Goal: Task Accomplishment & Management: Complete application form

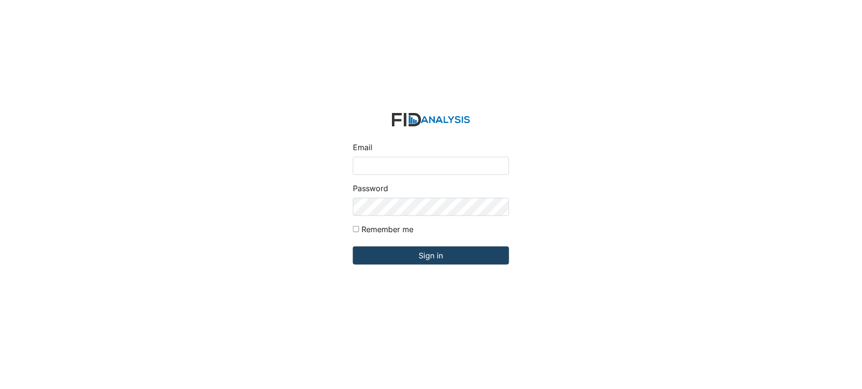
type input "[EMAIL_ADDRESS][DOMAIN_NAME]"
click at [414, 253] on input "Sign in" at bounding box center [431, 255] width 156 height 18
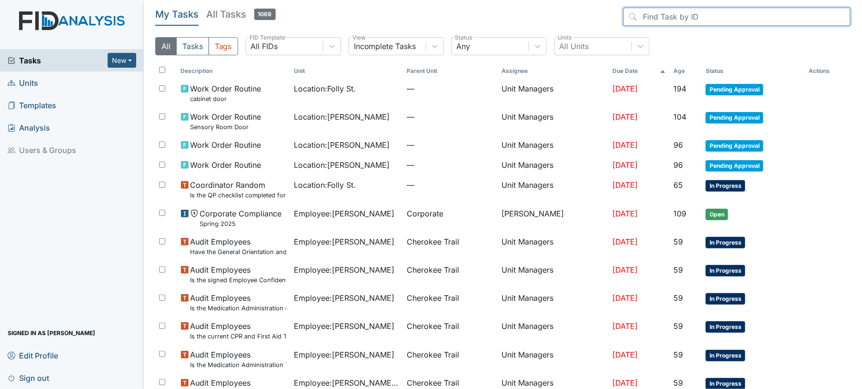
click at [684, 20] on input "search" at bounding box center [737, 17] width 227 height 18
type input "t"
click at [74, 81] on link "Units" at bounding box center [72, 82] width 144 height 22
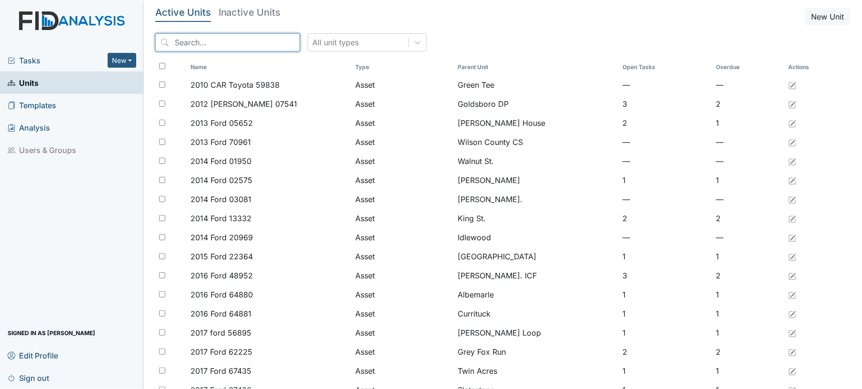
click at [258, 42] on input "search" at bounding box center [227, 42] width 145 height 18
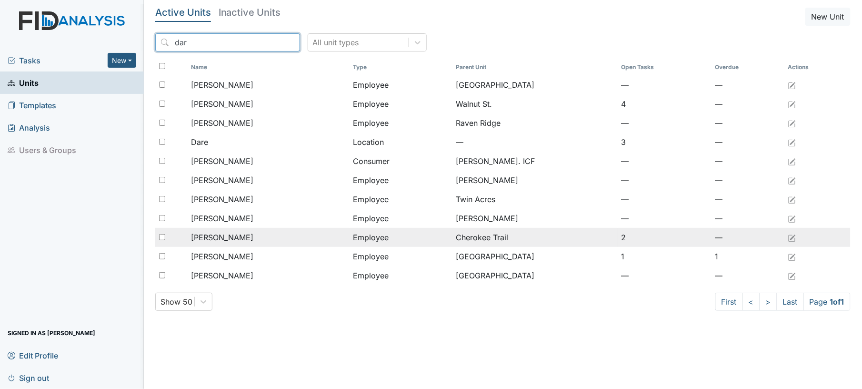
type input "dar"
click at [246, 241] on div "[PERSON_NAME]" at bounding box center [268, 236] width 155 height 11
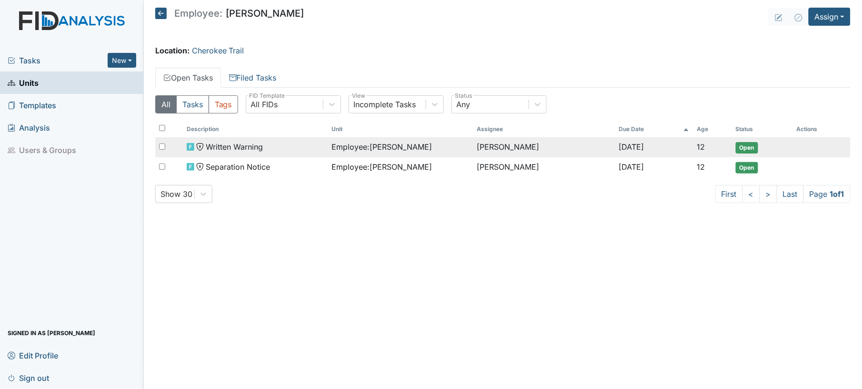
click at [310, 154] on td "Written Warning" at bounding box center [255, 147] width 145 height 20
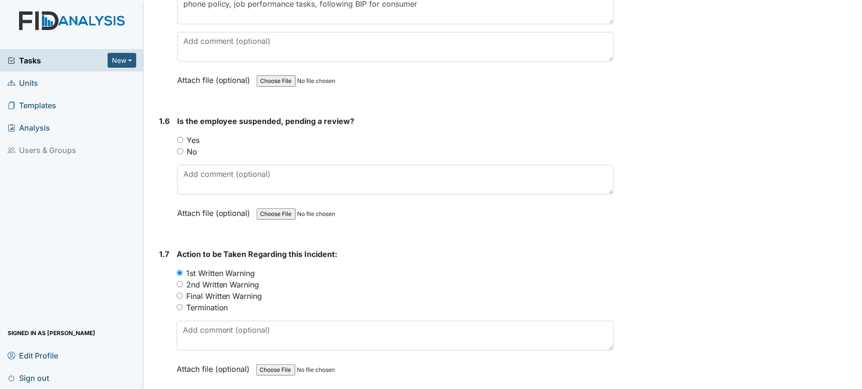
scroll to position [835, 0]
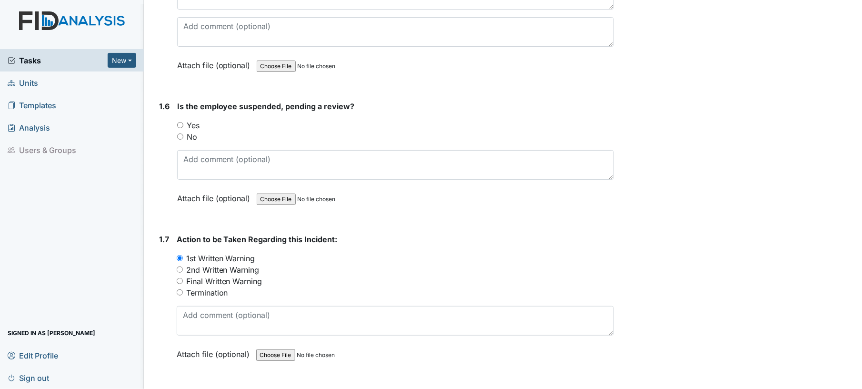
click at [180, 135] on input "No" at bounding box center [180, 136] width 6 height 6
radio input "true"
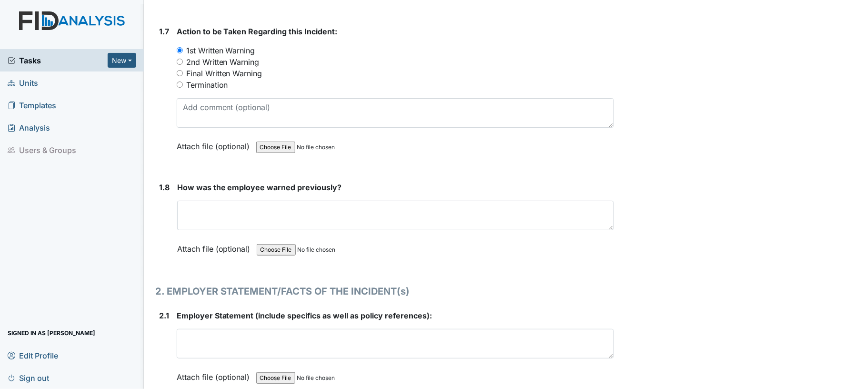
scroll to position [1052, 0]
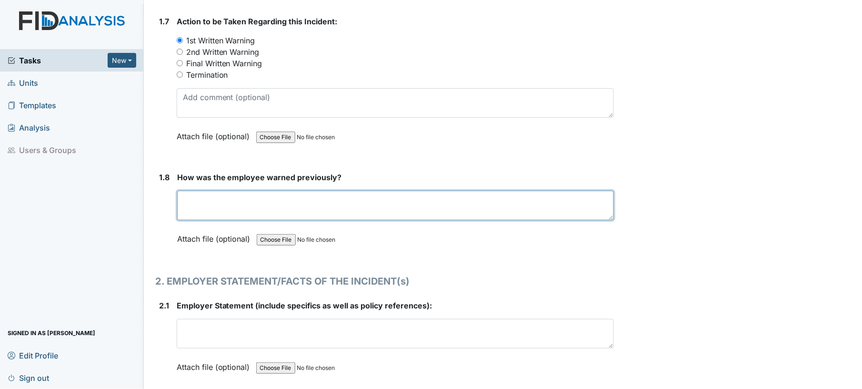
click at [470, 202] on textarea at bounding box center [395, 206] width 437 height 30
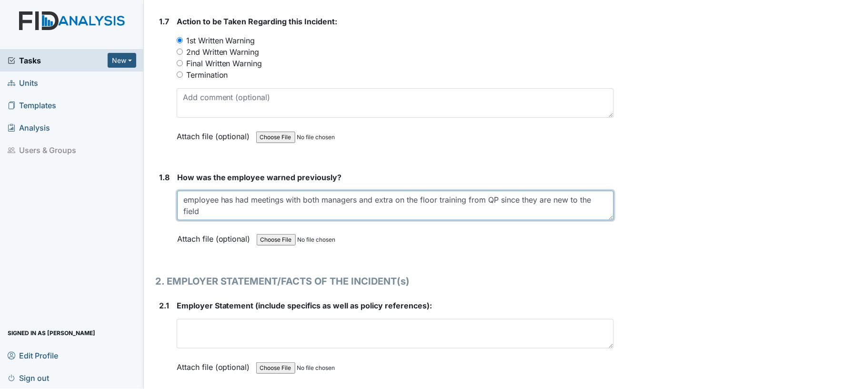
type textarea "employee has had meetings with both managers and extra on the floor training fr…"
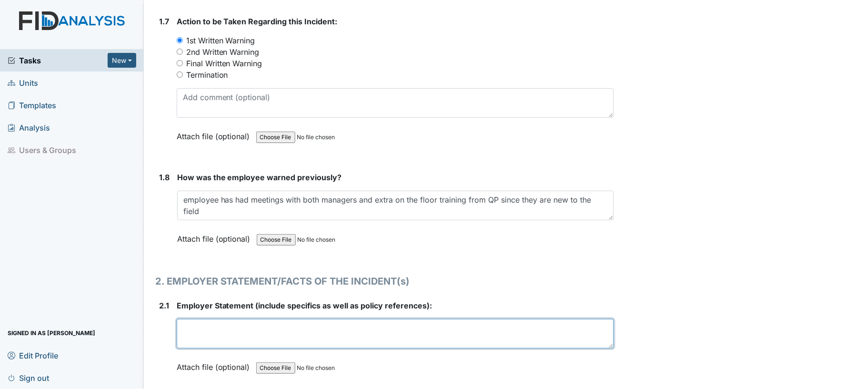
click at [509, 319] on textarea at bounding box center [396, 334] width 438 height 30
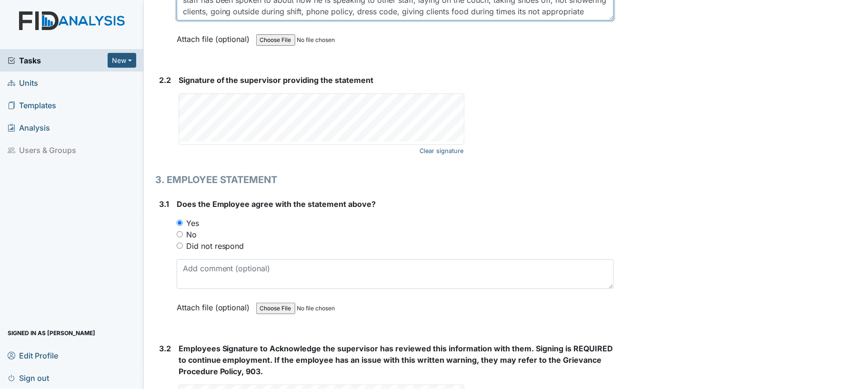
scroll to position [1394, 0]
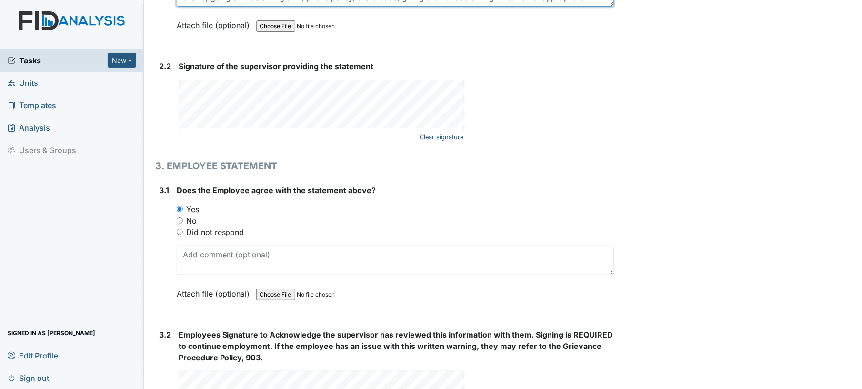
type textarea "staff has been spoken to about how he is speaking to other staff, laying on the…"
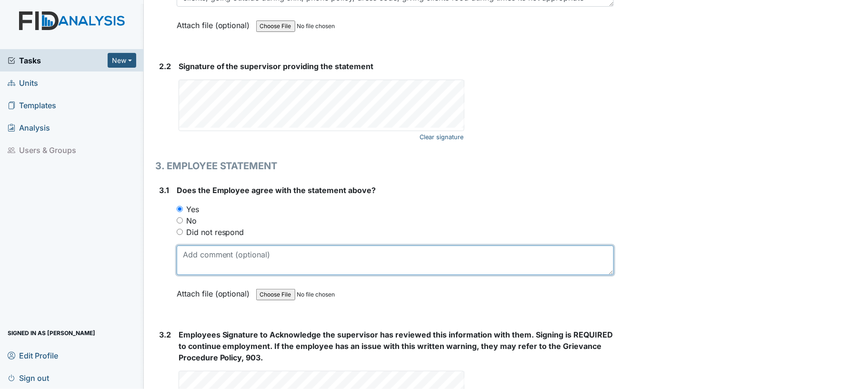
click at [284, 246] on textarea at bounding box center [396, 260] width 438 height 30
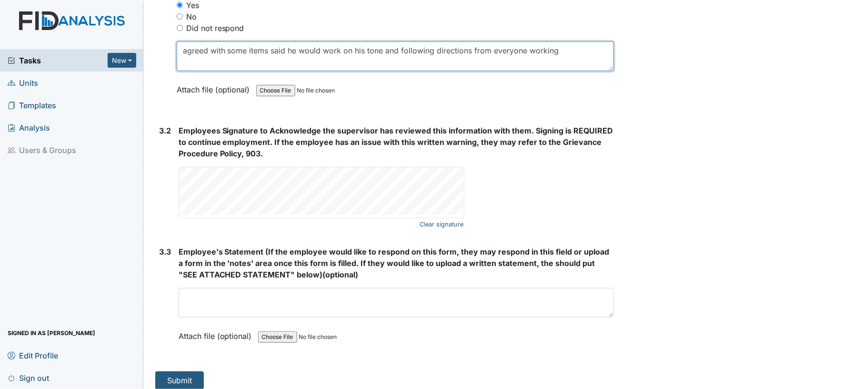
scroll to position [1601, 0]
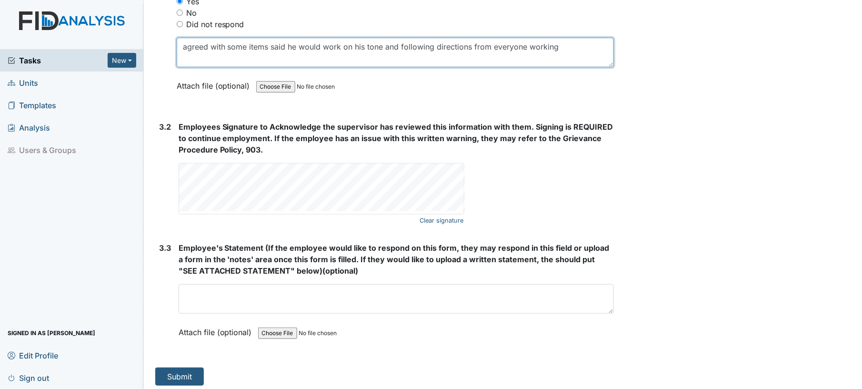
type textarea "agreed with some items said he would work on his tone and following directions …"
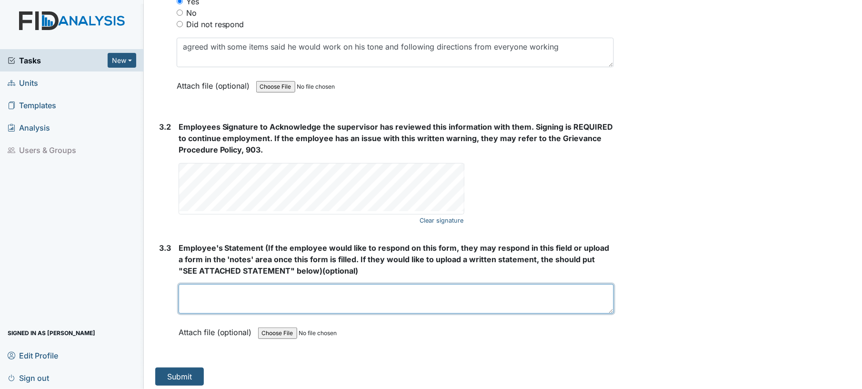
click at [334, 292] on textarea at bounding box center [397, 299] width 436 height 30
type textarea "he did not believe that he was the bf person he thought he was in the kitchen, …"
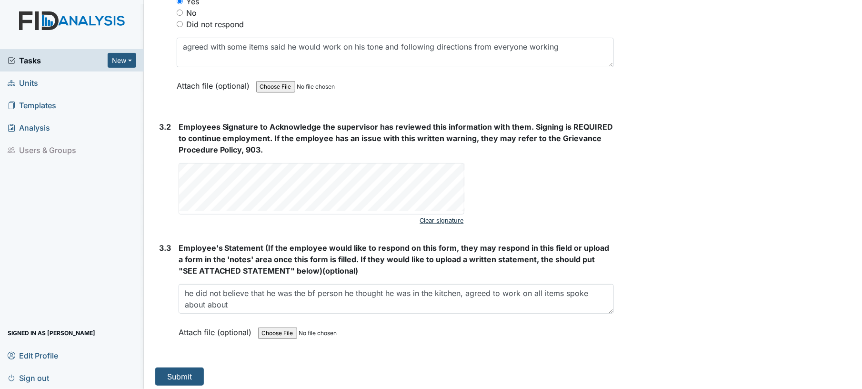
click at [433, 218] on link "Clear signature" at bounding box center [442, 220] width 44 height 13
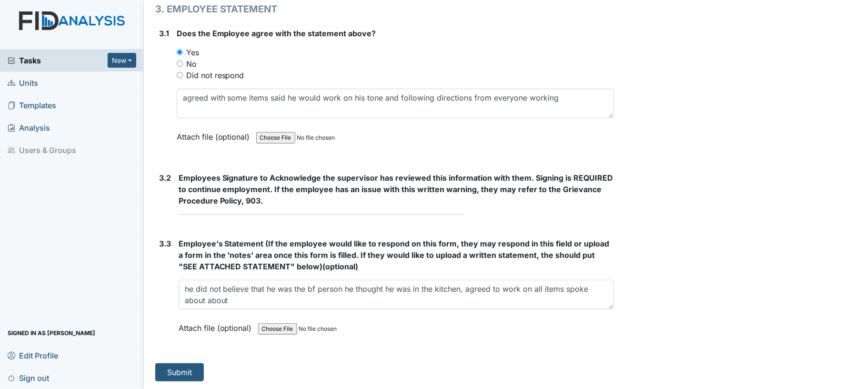
scroll to position [1546, 0]
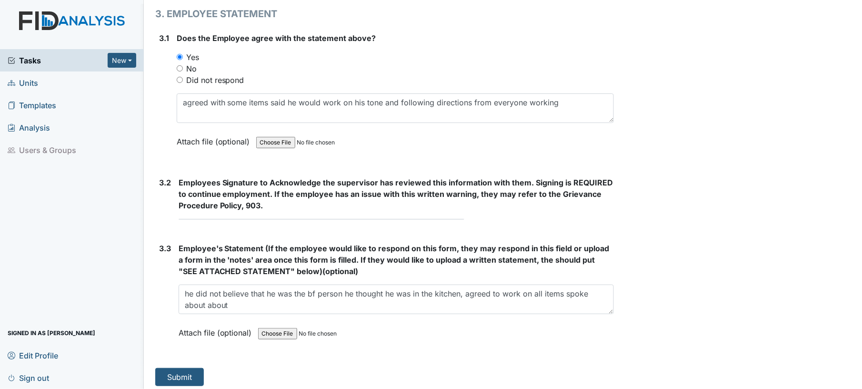
click at [343, 201] on strong "Employees Signature to Acknowledge the supervisor has reviewed this information…" at bounding box center [397, 194] width 436 height 34
click at [471, 216] on form "Employees Signature to Acknowledge the supervisor has reviewed this information…" at bounding box center [397, 202] width 436 height 50
click at [165, 372] on button "Submit" at bounding box center [179, 377] width 49 height 18
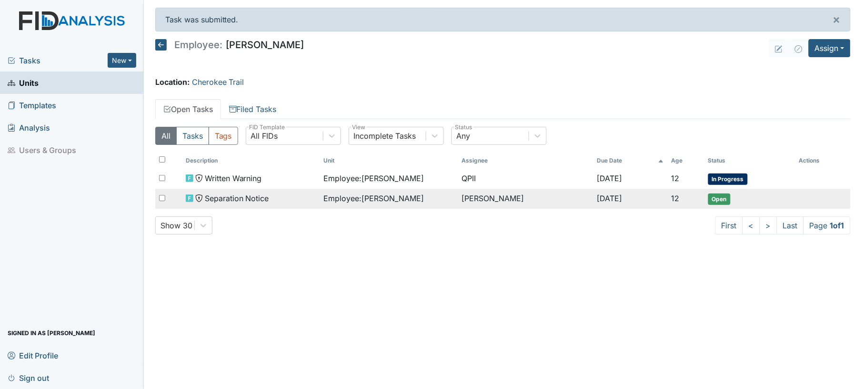
click at [305, 202] on div "Separation Notice" at bounding box center [251, 197] width 131 height 11
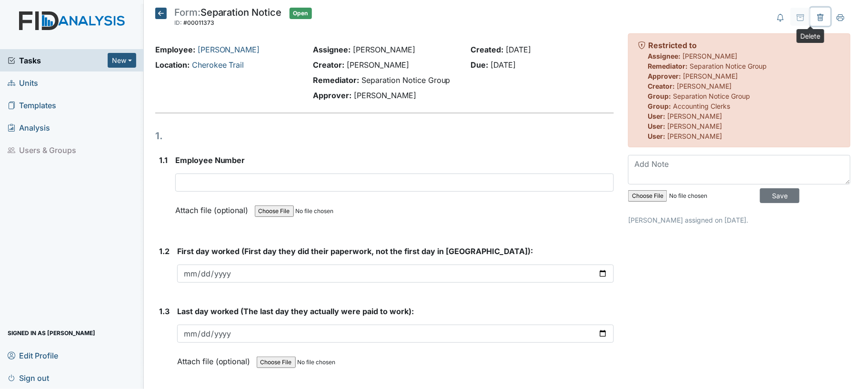
click at [817, 17] on icon at bounding box center [820, 17] width 6 height 7
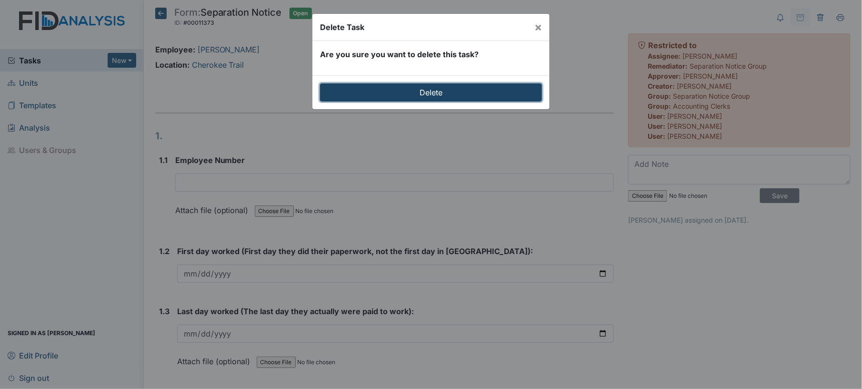
click at [524, 94] on input "Delete" at bounding box center [431, 92] width 222 height 18
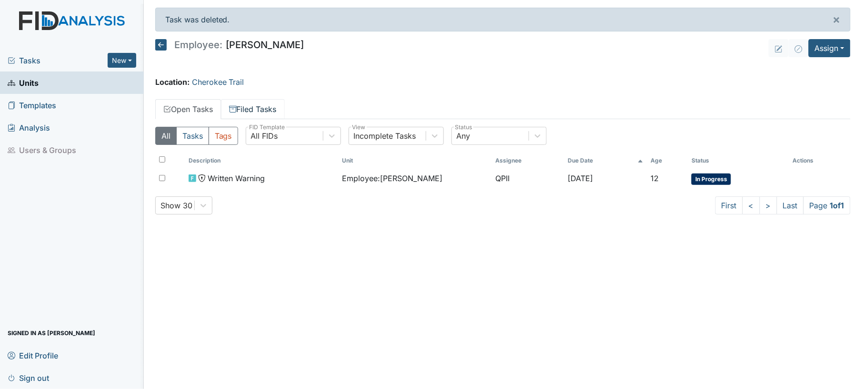
click at [241, 108] on link "Filed Tasks" at bounding box center [253, 109] width 64 height 20
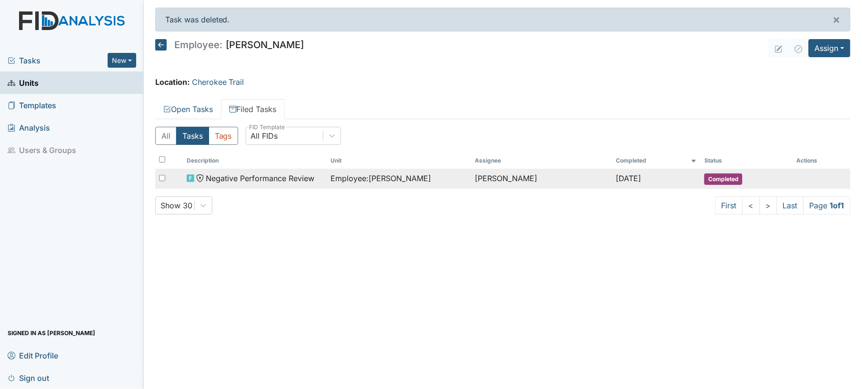
click at [319, 187] on td "Negative Performance Review" at bounding box center [255, 179] width 144 height 20
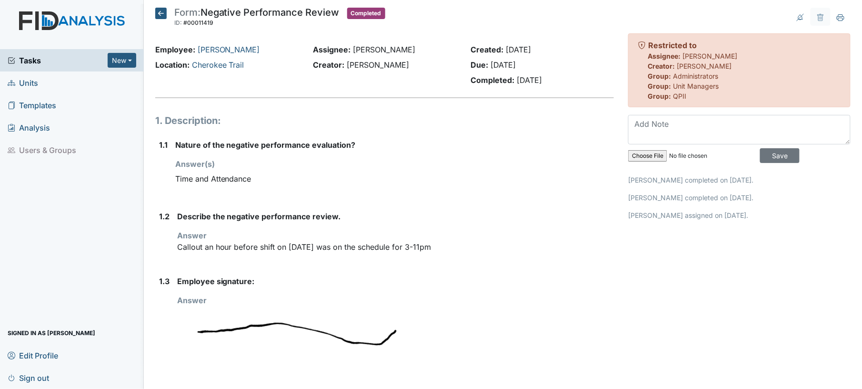
click at [162, 13] on icon at bounding box center [160, 13] width 11 height 11
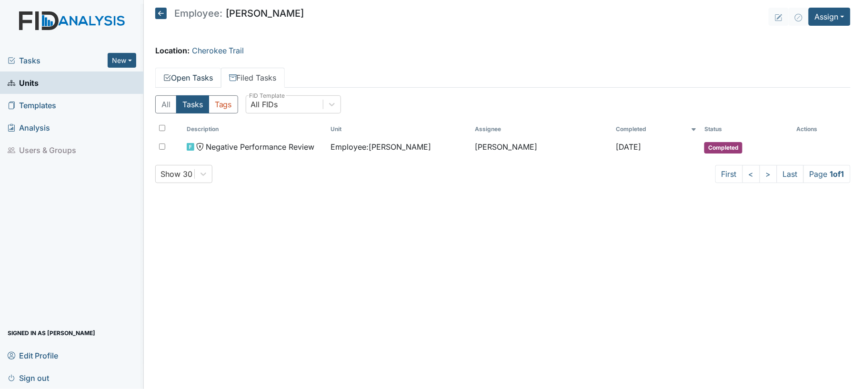
click at [210, 79] on link "Open Tasks" at bounding box center [188, 78] width 66 height 20
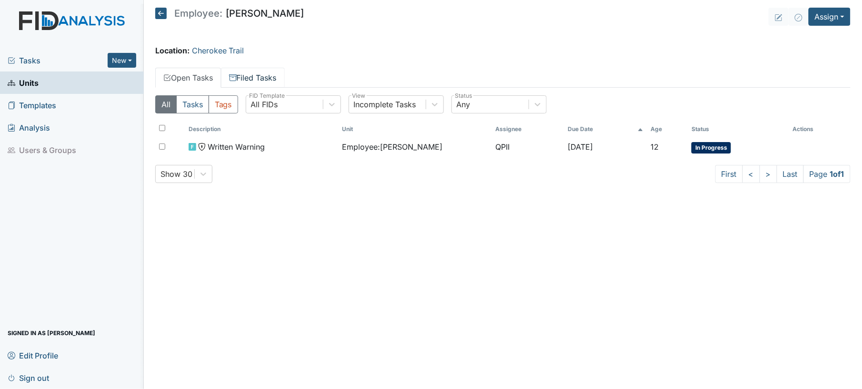
click at [273, 71] on link "Filed Tasks" at bounding box center [253, 78] width 64 height 20
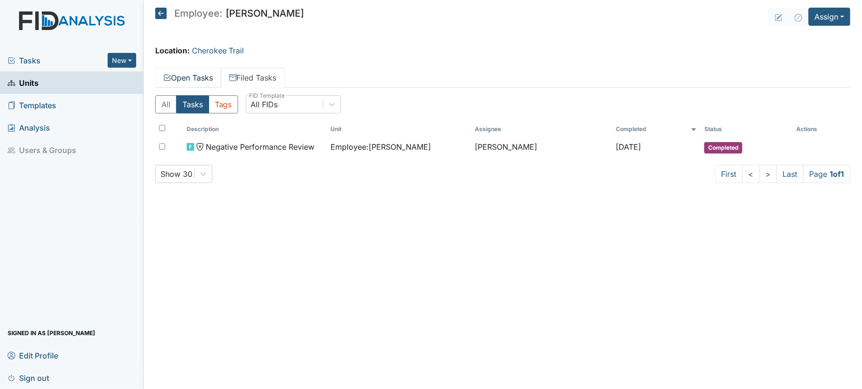
click at [193, 77] on link "Open Tasks" at bounding box center [188, 78] width 66 height 20
